Goal: Check status: Check status

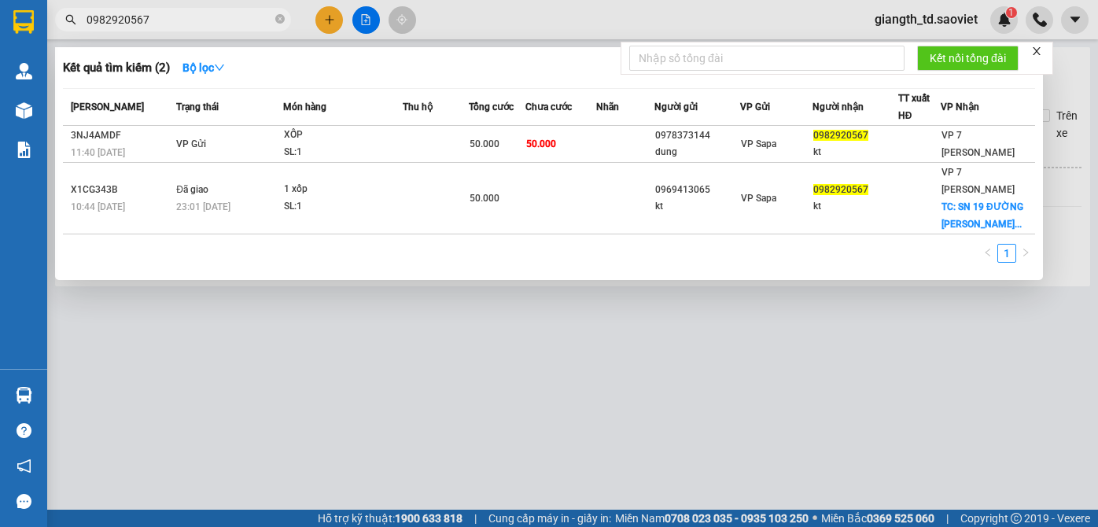
click at [178, 20] on input "0982920567" at bounding box center [180, 19] width 186 height 17
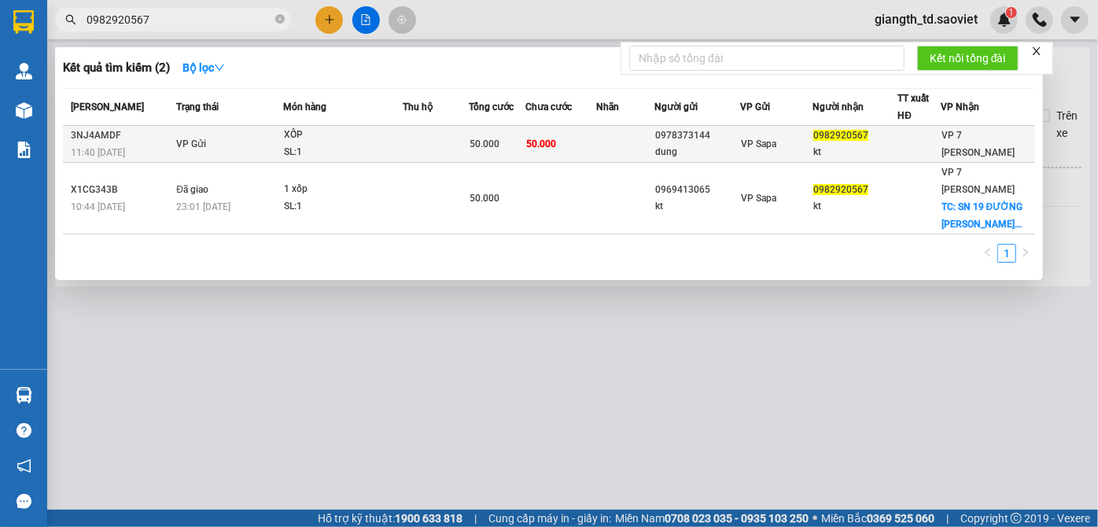
click at [179, 138] on span "VP Gửi" at bounding box center [191, 143] width 30 height 11
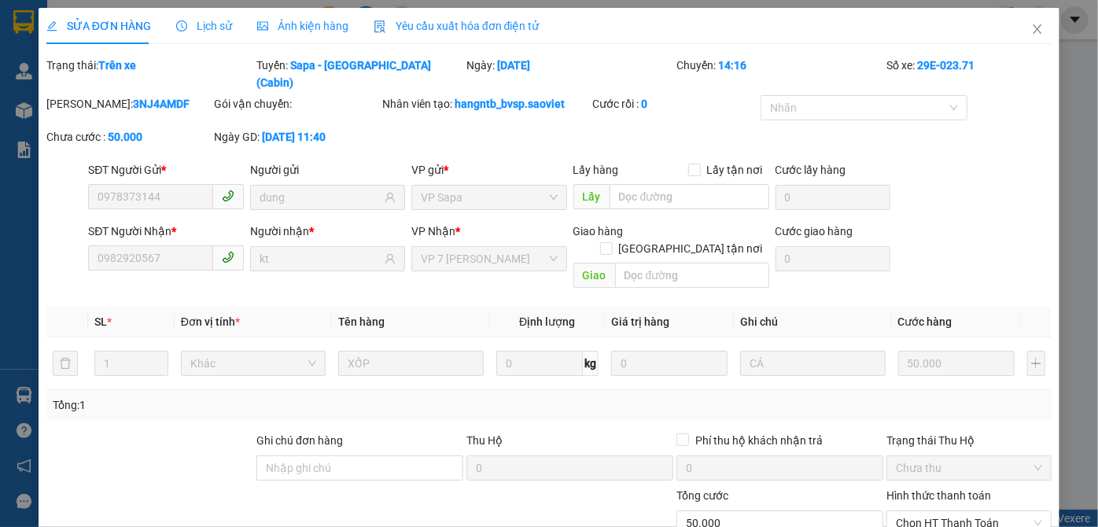
type input "0978373144"
type input "dung"
type input "0982920567"
type input "kt"
type input "0"
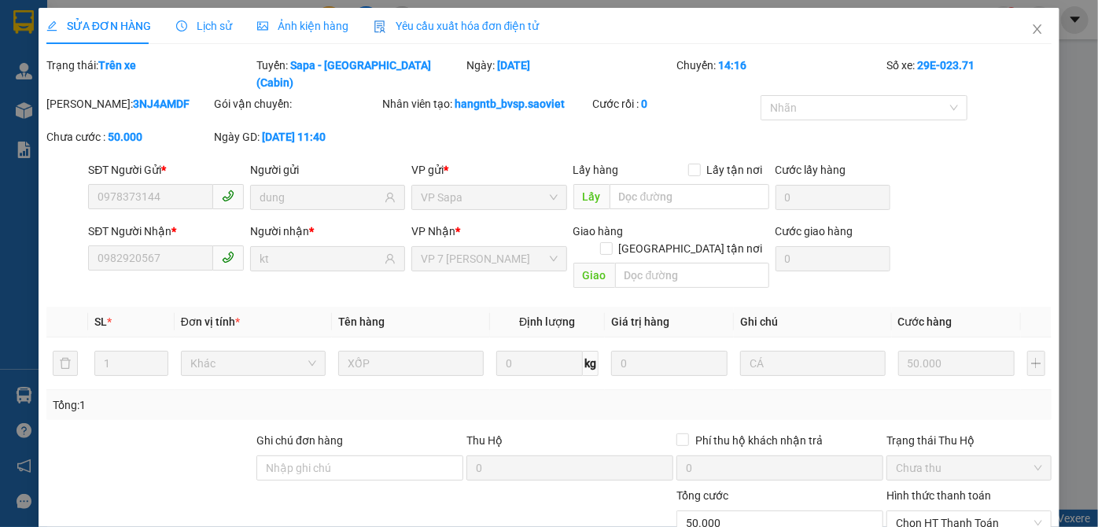
type input "50.000"
click at [1031, 27] on icon "close" at bounding box center [1037, 29] width 13 height 13
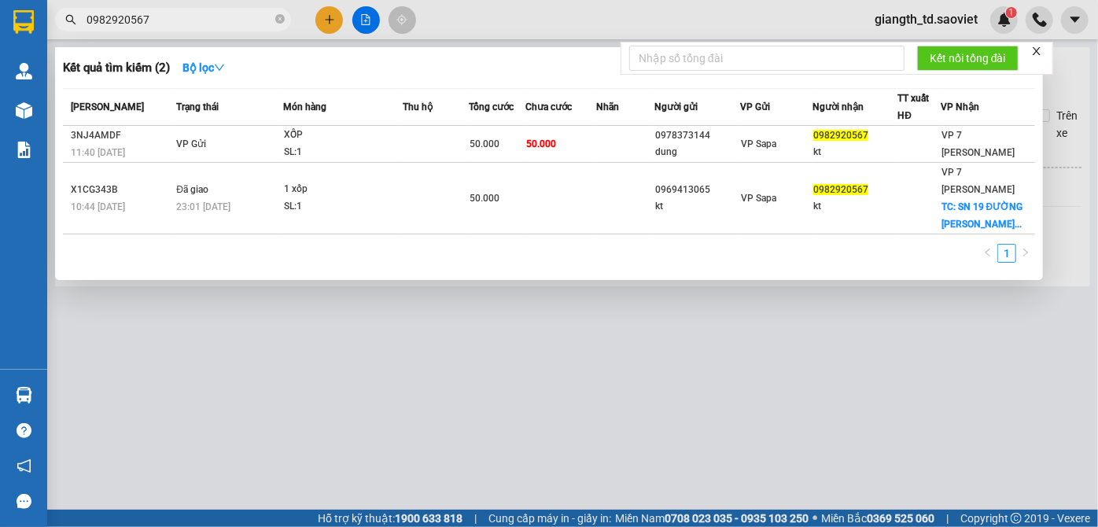
click at [160, 17] on input "0982920567" at bounding box center [180, 19] width 186 height 17
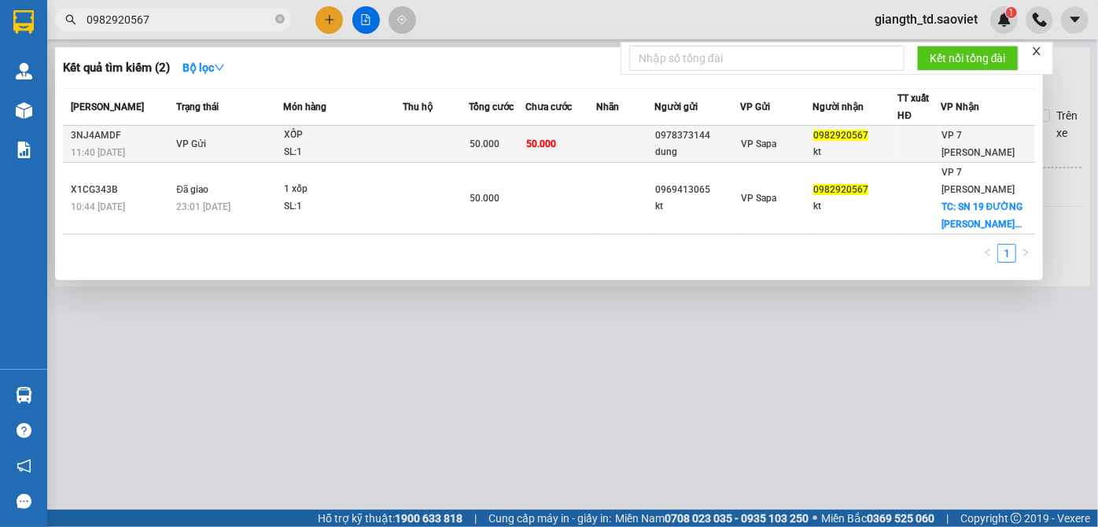
click at [176, 141] on span "VP Gửi" at bounding box center [191, 143] width 30 height 11
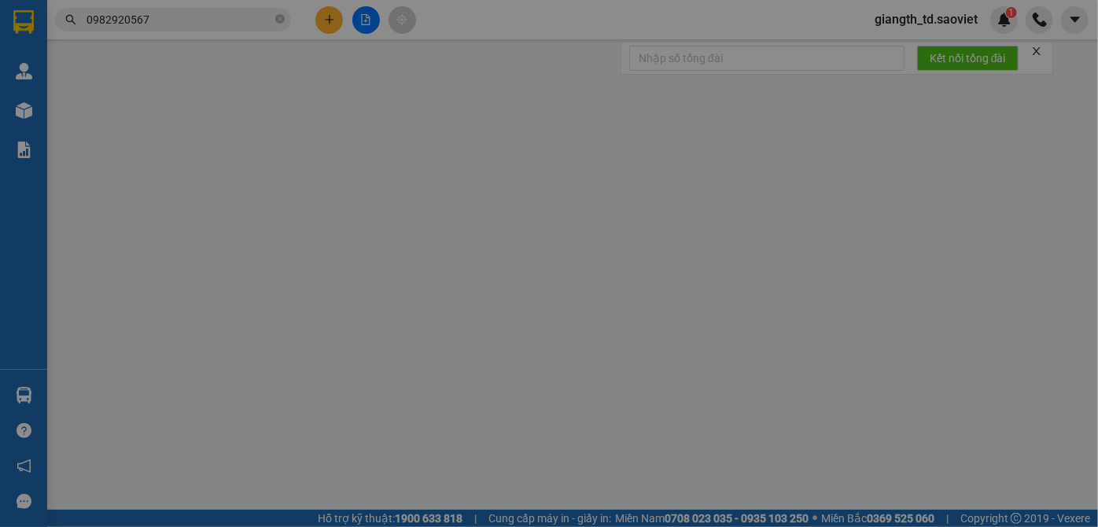
type input "0978373144"
type input "dung"
type input "0982920567"
type input "kt"
type input "0"
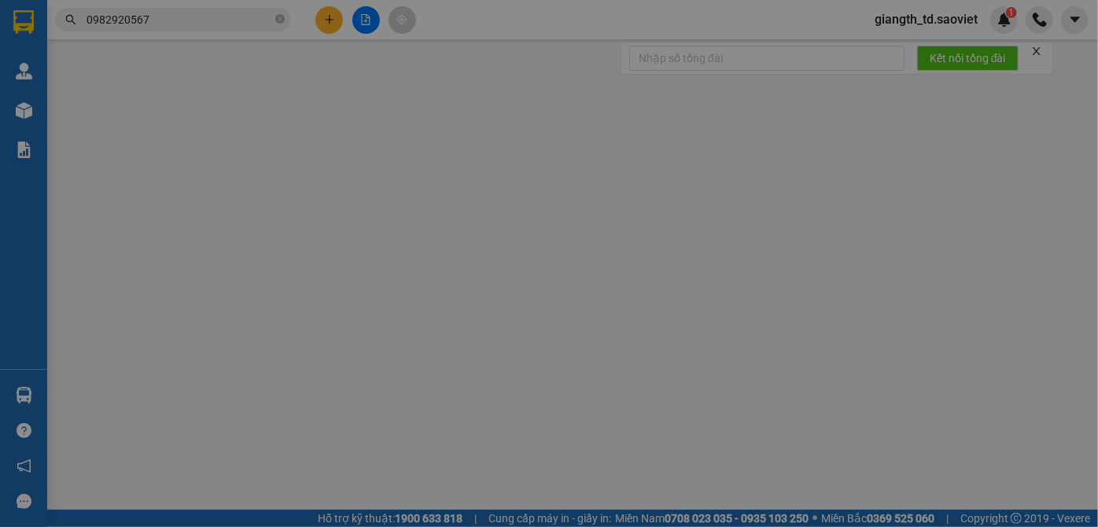
type input "50.000"
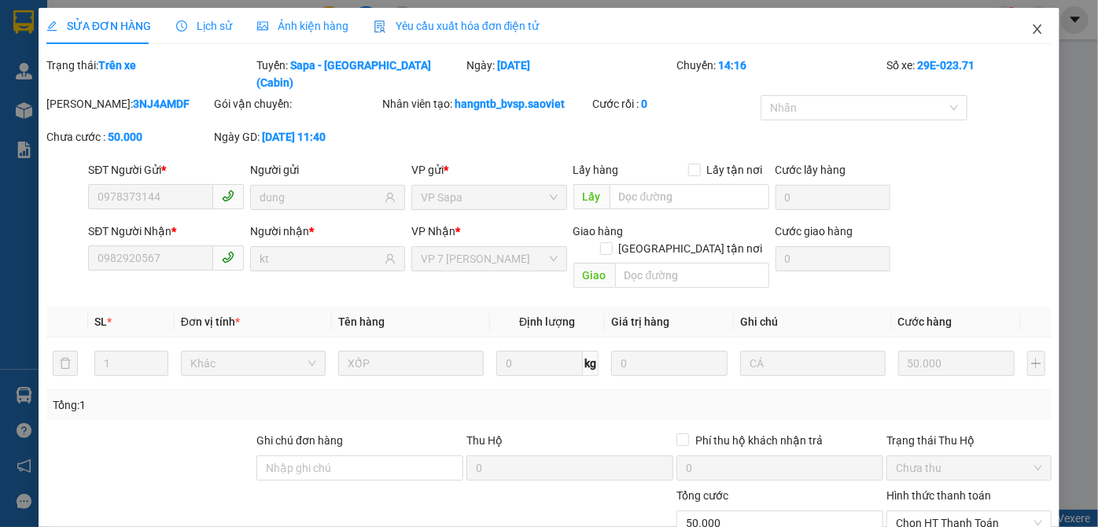
click at [1031, 27] on icon "close" at bounding box center [1037, 29] width 13 height 13
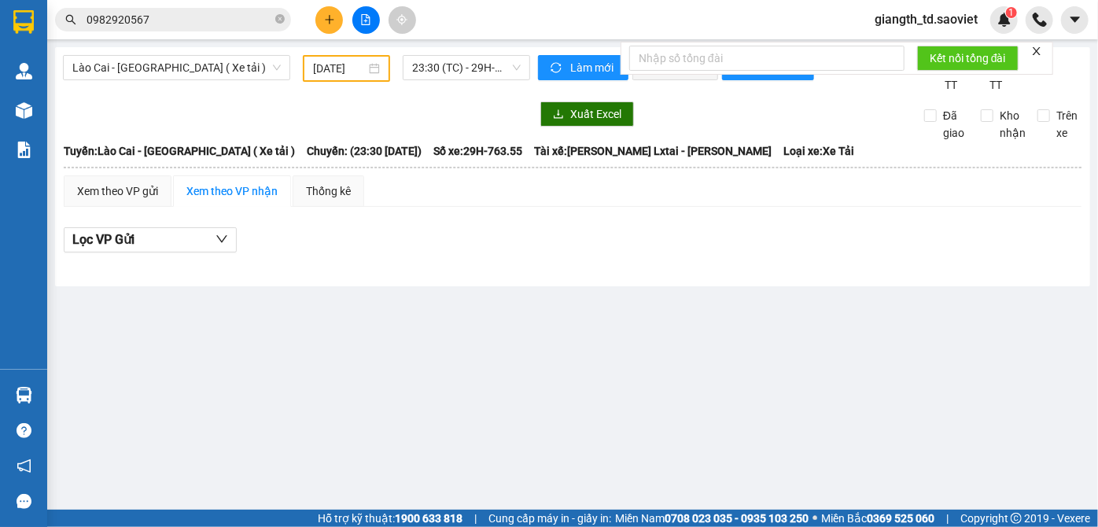
click at [146, 17] on input "0982920567" at bounding box center [180, 19] width 186 height 17
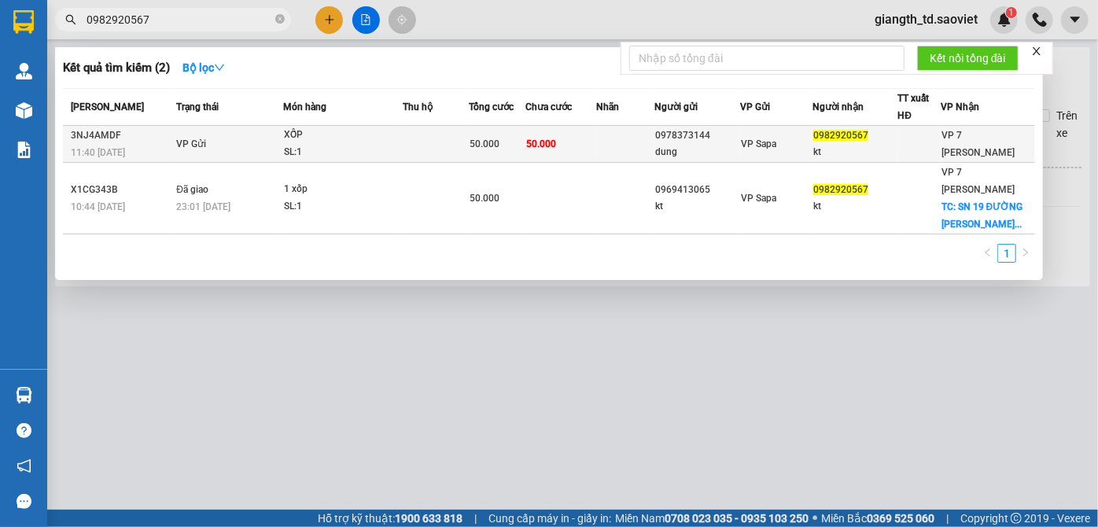
click at [161, 141] on div "3NJ4AMDF" at bounding box center [121, 135] width 101 height 17
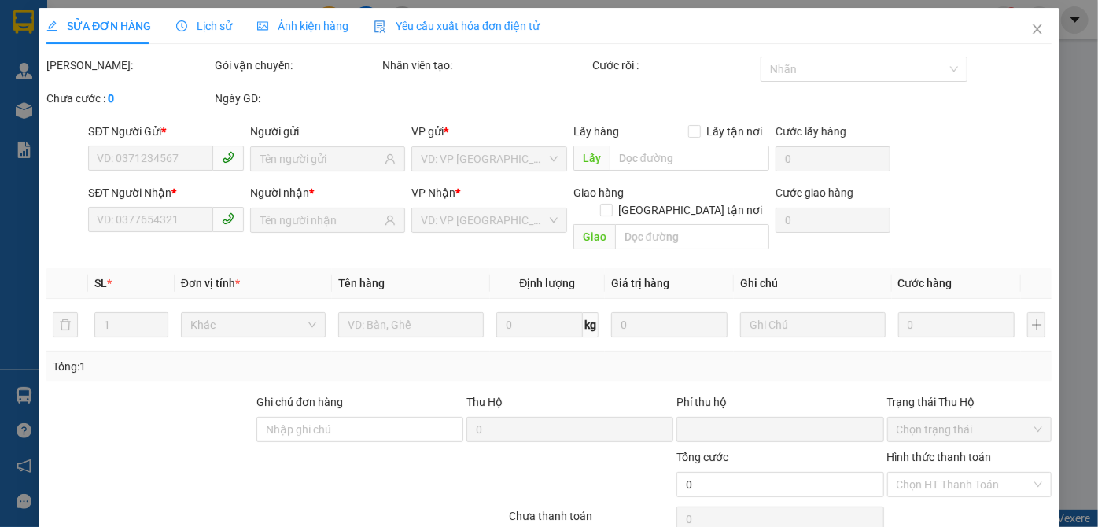
type input "0978373144"
type input "dung"
type input "0982920567"
type input "kt"
type input "0"
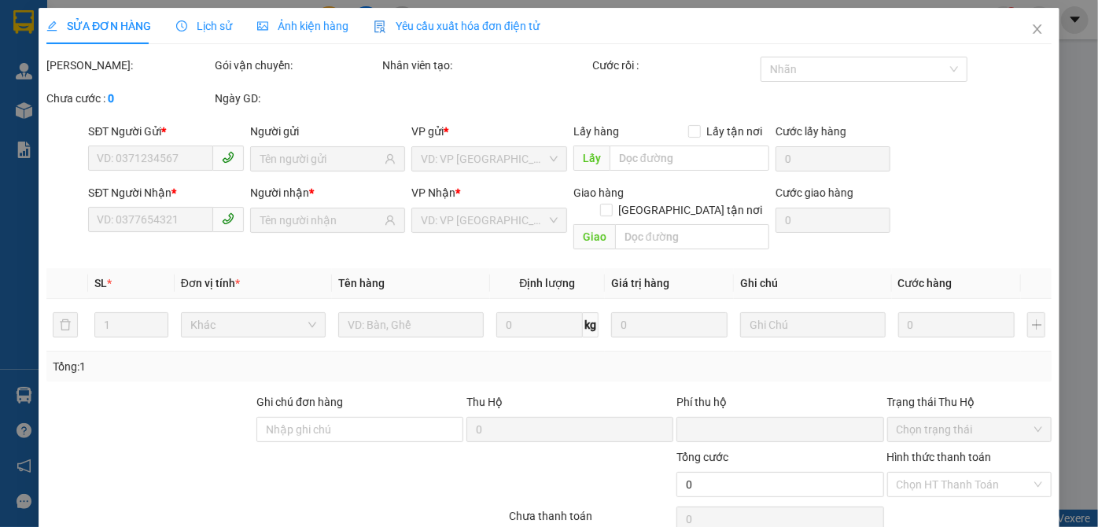
type input "50.000"
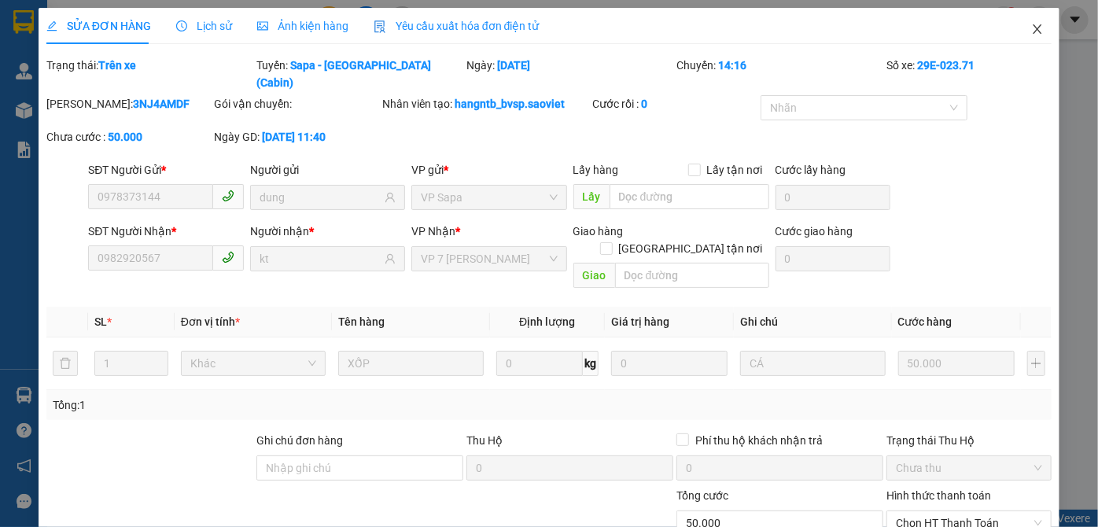
click at [1031, 31] on icon "close" at bounding box center [1037, 29] width 13 height 13
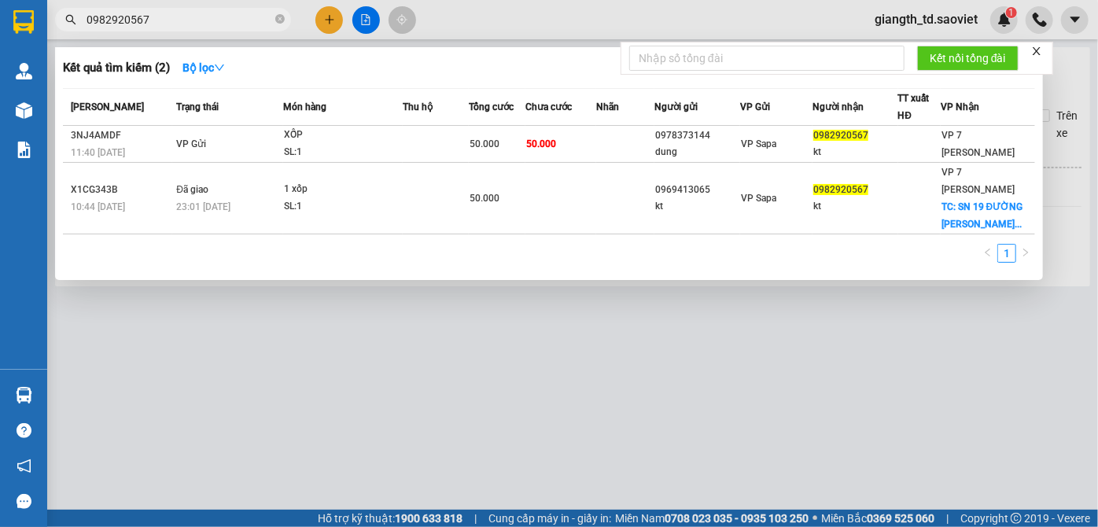
click at [157, 21] on input "0982920567" at bounding box center [180, 19] width 186 height 17
drag, startPoint x: 155, startPoint y: 18, endPoint x: 0, endPoint y: 13, distance: 155.1
click at [0, 13] on section "Kết quả tìm kiếm ( 2 ) Bộ lọc Mã ĐH Trạng thái Món hàng Thu hộ Tổng cước Chưa c…" at bounding box center [549, 263] width 1098 height 527
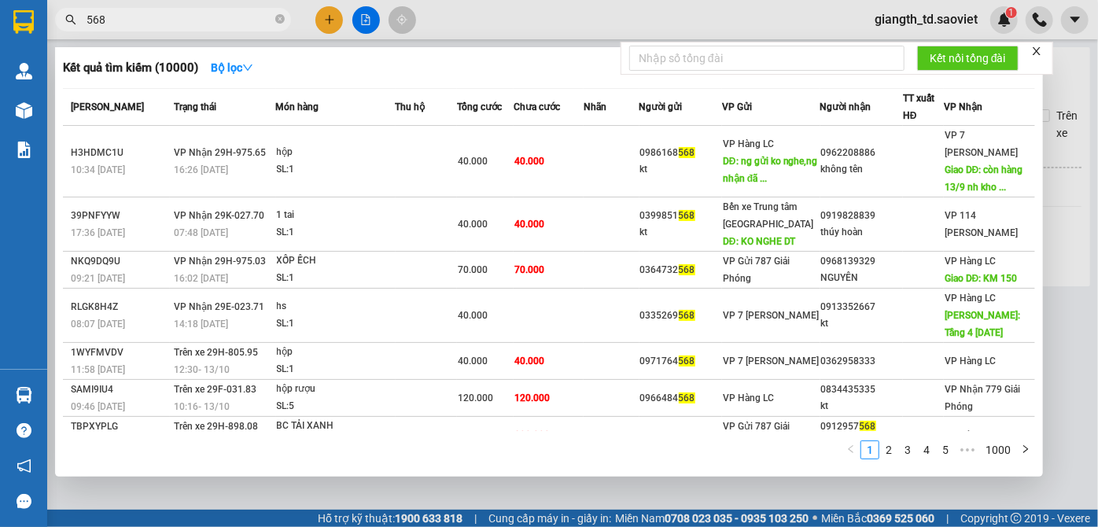
click at [120, 20] on input "568" at bounding box center [180, 19] width 186 height 17
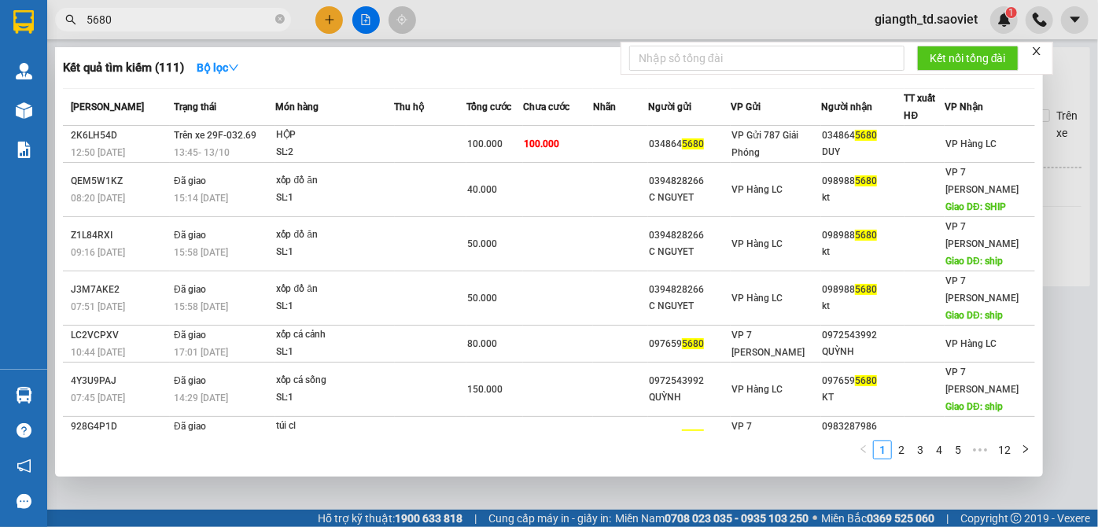
type input "5680"
